Goal: Transaction & Acquisition: Purchase product/service

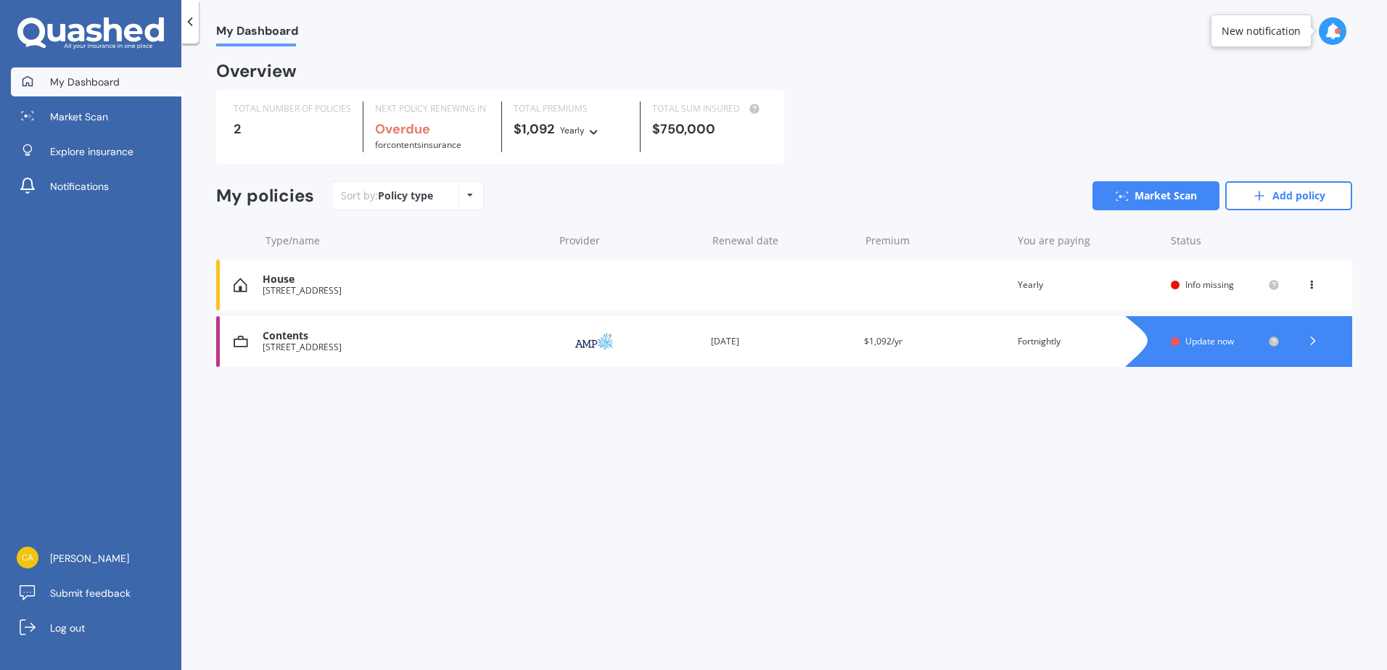
click at [1307, 283] on icon at bounding box center [1311, 282] width 10 height 9
click at [316, 285] on div "House" at bounding box center [405, 279] width 284 height 12
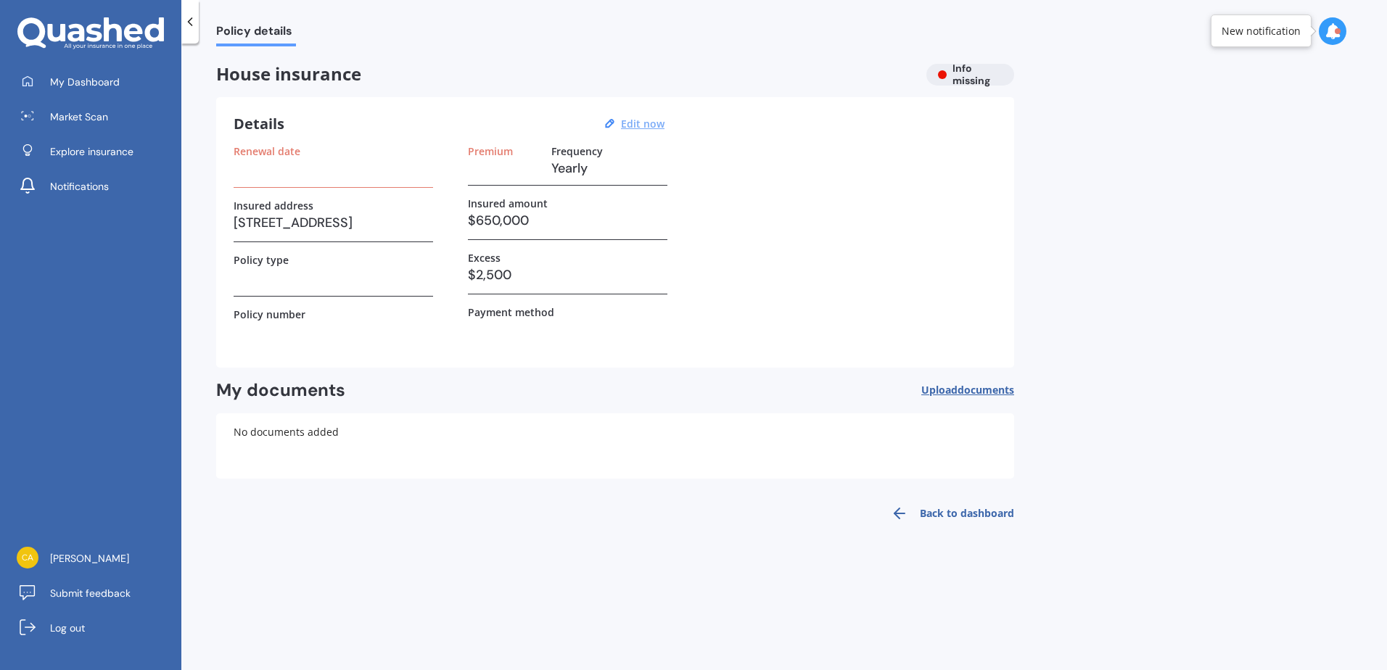
click at [636, 122] on u "Edit now" at bounding box center [643, 124] width 44 height 14
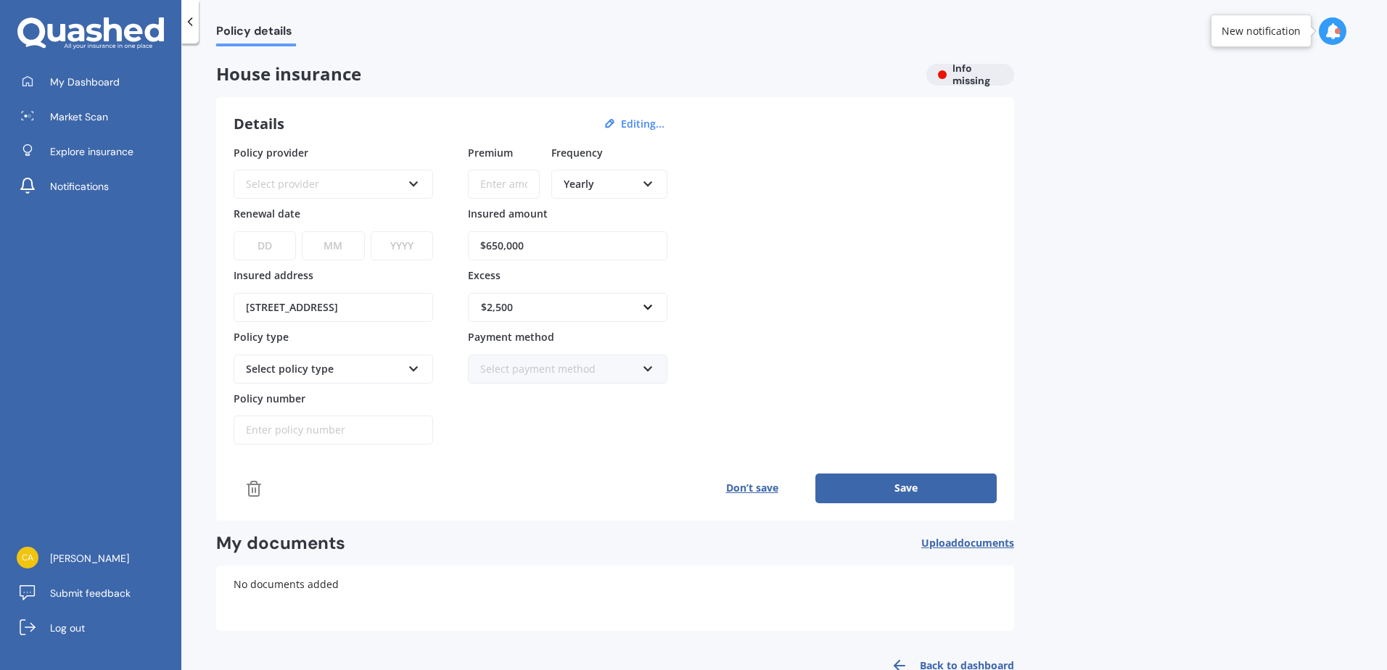
click at [604, 178] on div "Yearly" at bounding box center [600, 184] width 73 height 16
click at [601, 322] on span "Fortnightly" at bounding box center [590, 316] width 52 height 14
click at [830, 290] on div "Policy provider Select provider AA AMI AMP ANZ ASB Ando BNZ Co-Operative Bank F…" at bounding box center [615, 295] width 763 height 300
click at [338, 181] on div "Select provider" at bounding box center [324, 184] width 156 height 16
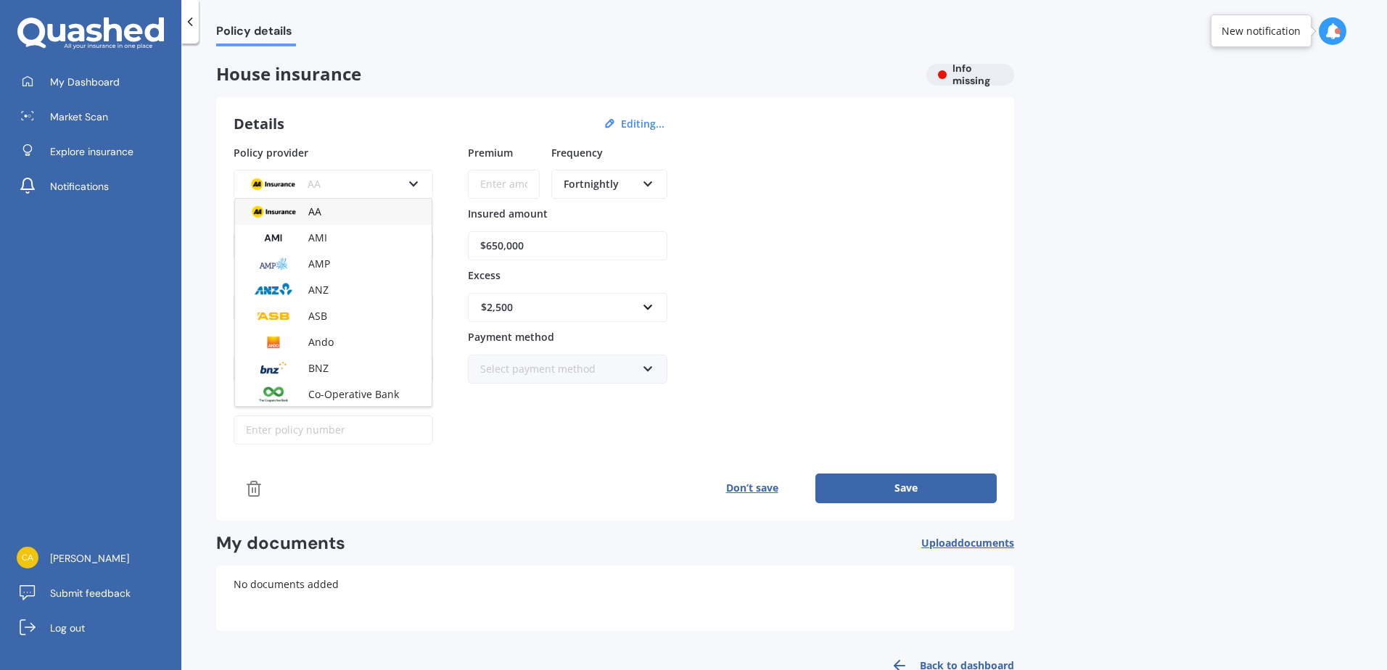
click at [944, 289] on div "Policy provider AA AA AMI AMP ANZ ASB Ando BNZ Co-Operative Bank FMG Initio Kiw…" at bounding box center [615, 295] width 763 height 300
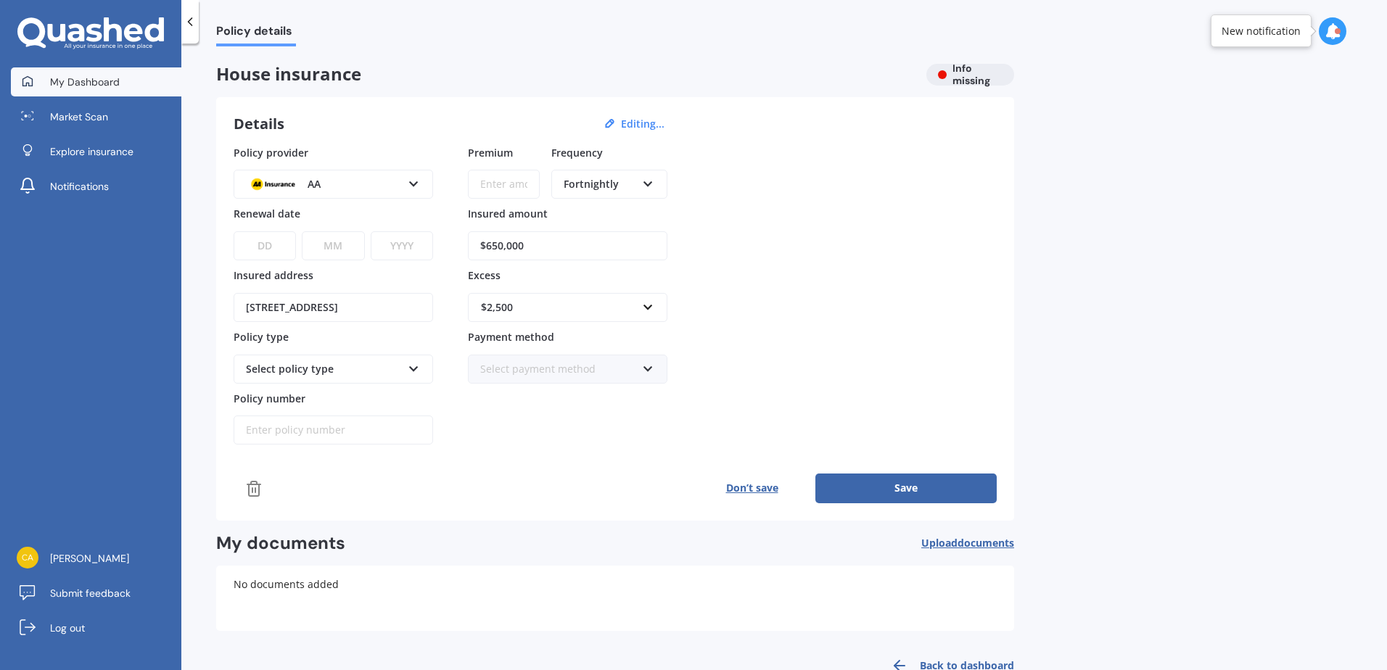
click at [96, 75] on span "My Dashboard" at bounding box center [85, 82] width 70 height 15
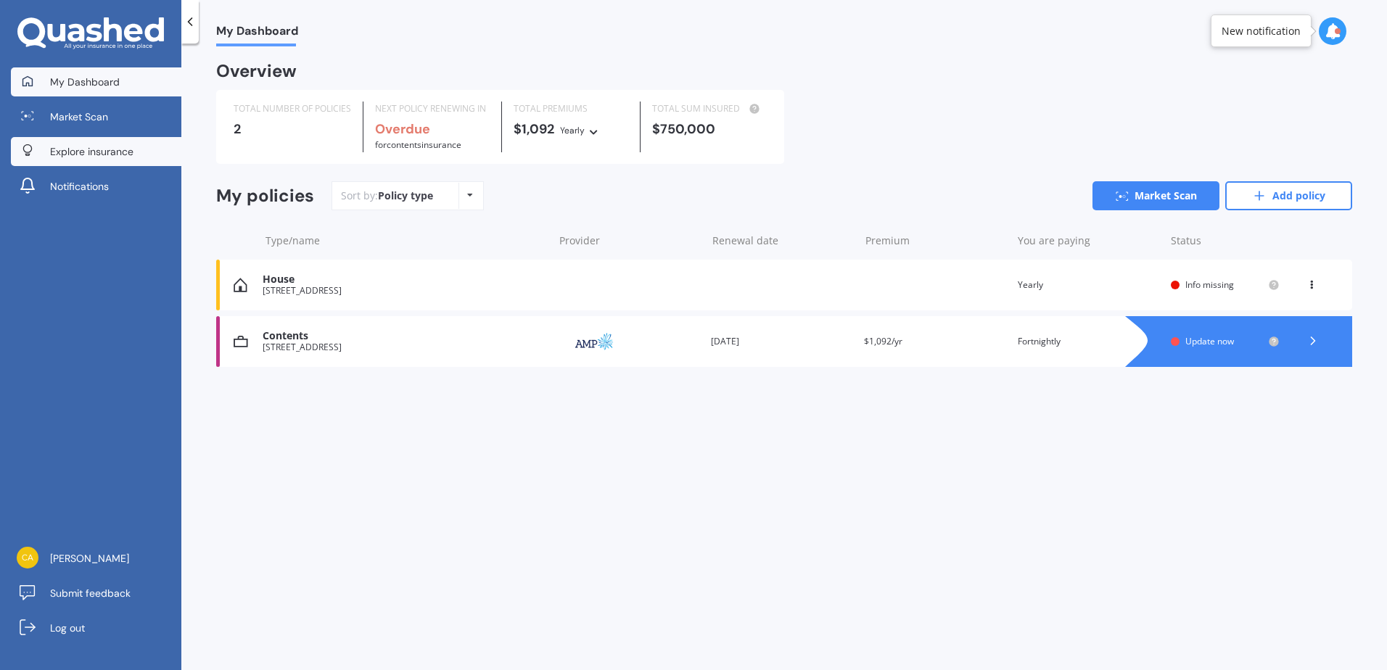
click at [102, 157] on span "Explore insurance" at bounding box center [91, 151] width 83 height 15
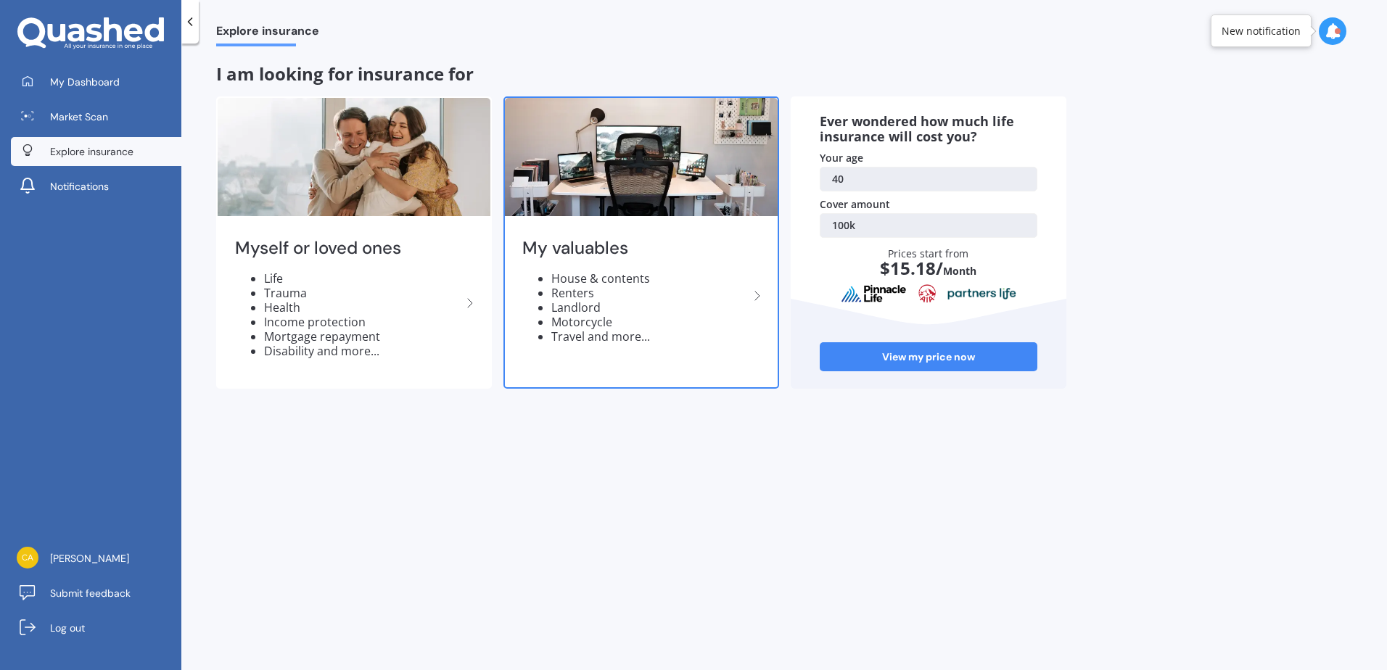
click at [649, 276] on li "House & contents" at bounding box center [649, 278] width 197 height 15
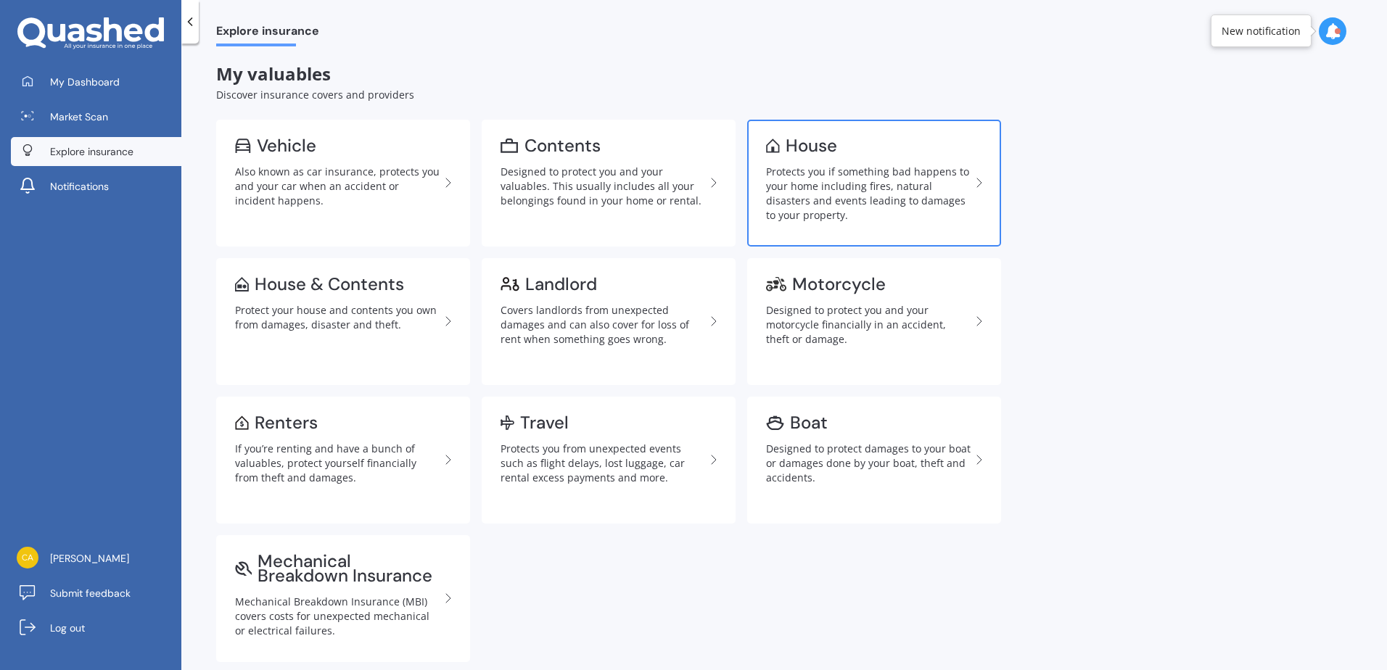
click at [858, 192] on div "Protects you if something bad happens to your home including fires, natural dis…" at bounding box center [868, 194] width 205 height 58
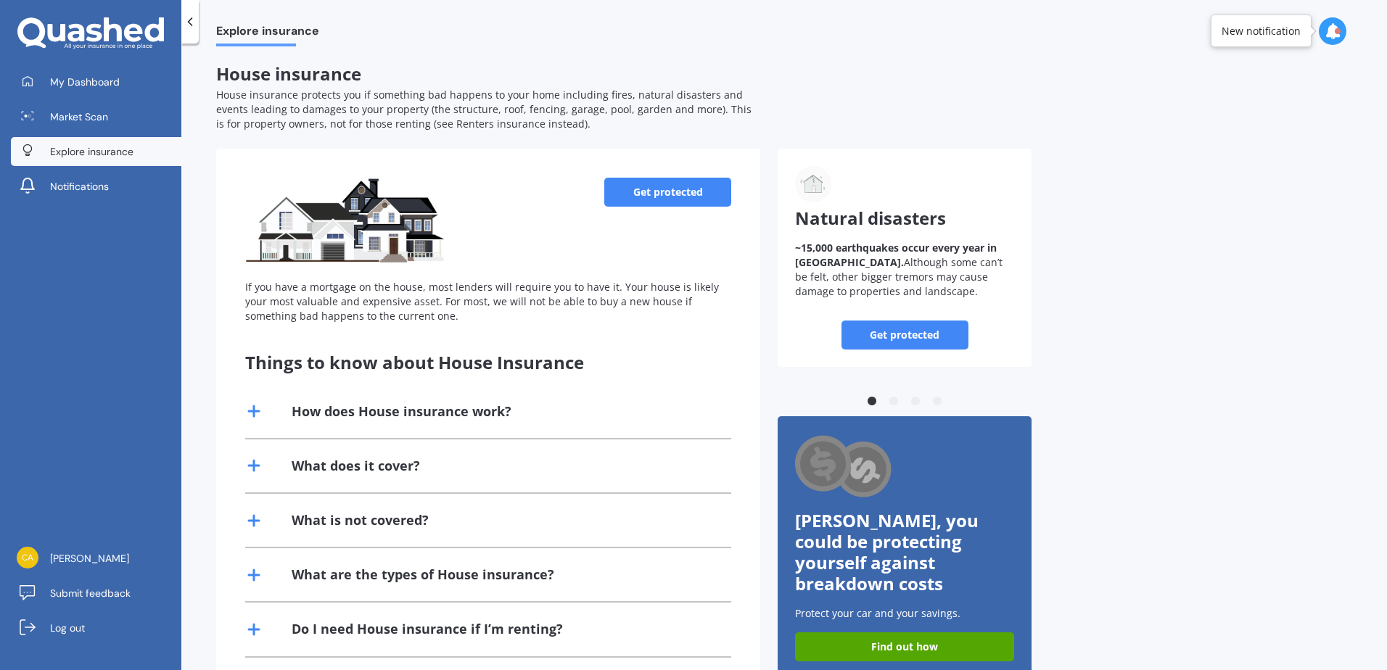
click at [660, 188] on link "Get protected" at bounding box center [667, 192] width 127 height 29
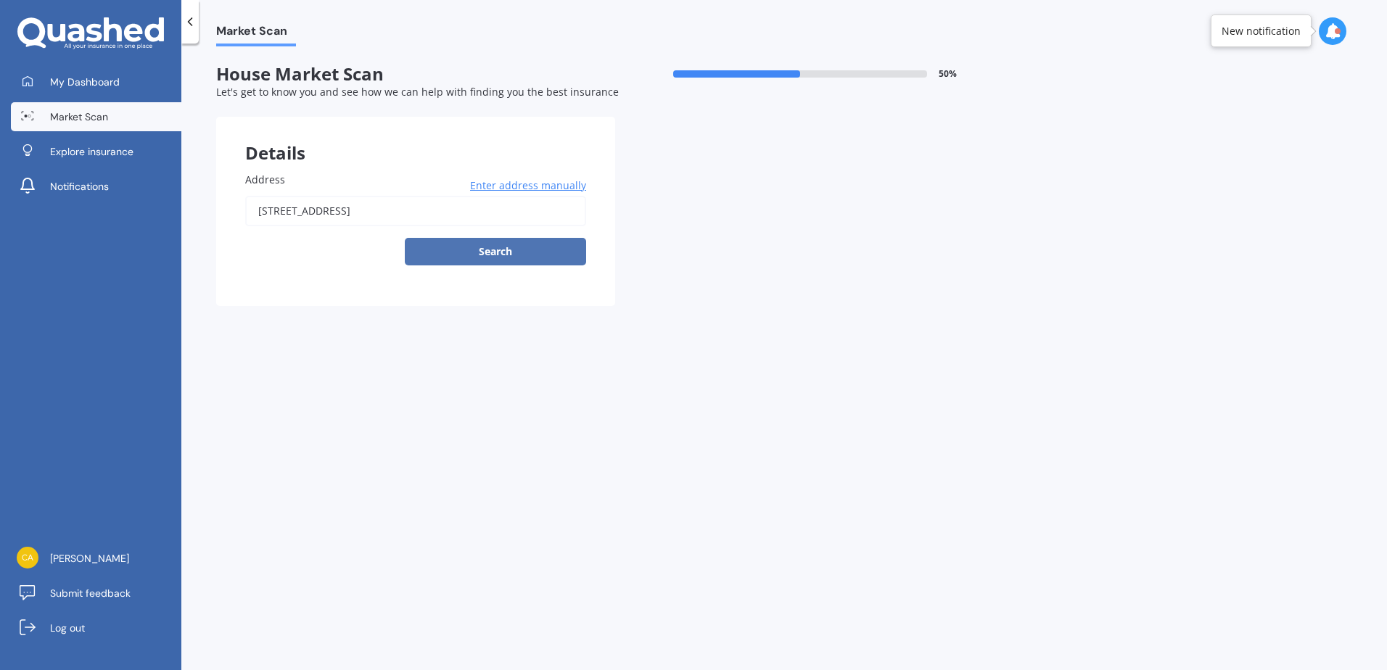
click at [506, 255] on button "Search" at bounding box center [495, 252] width 181 height 28
type input "[STREET_ADDRESS]"
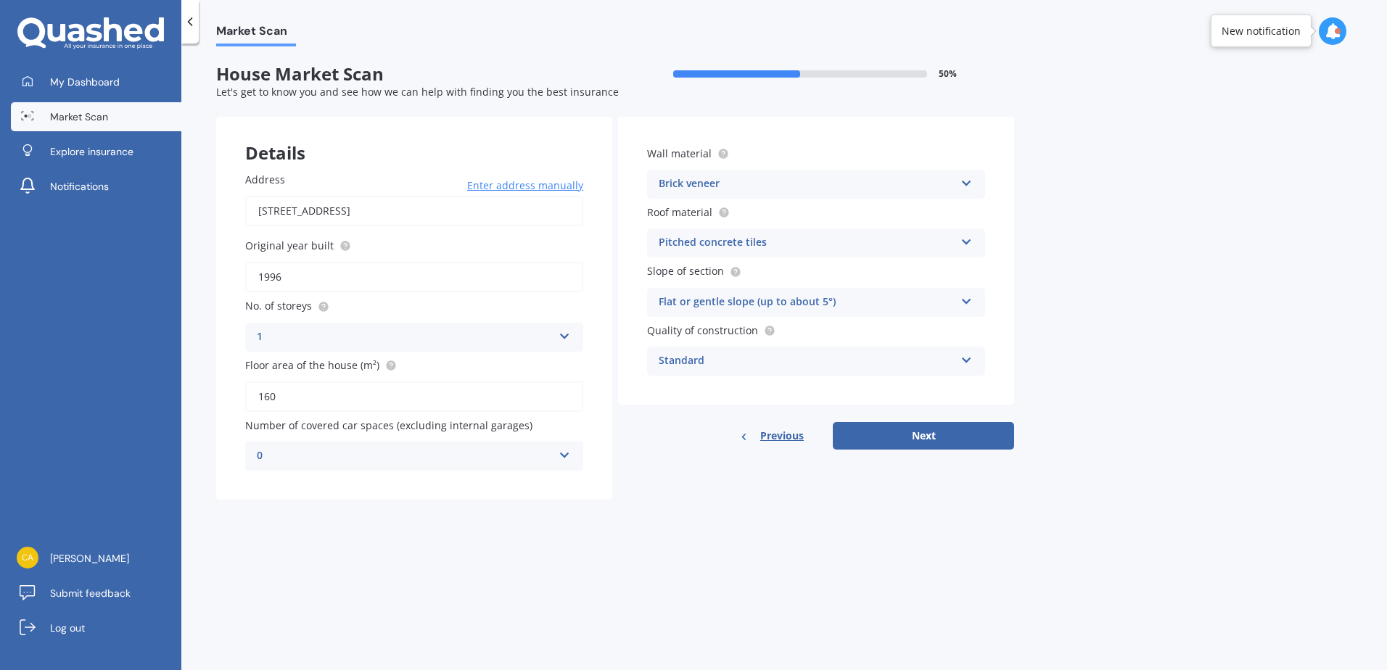
click at [799, 246] on div "Pitched concrete tiles" at bounding box center [807, 242] width 296 height 17
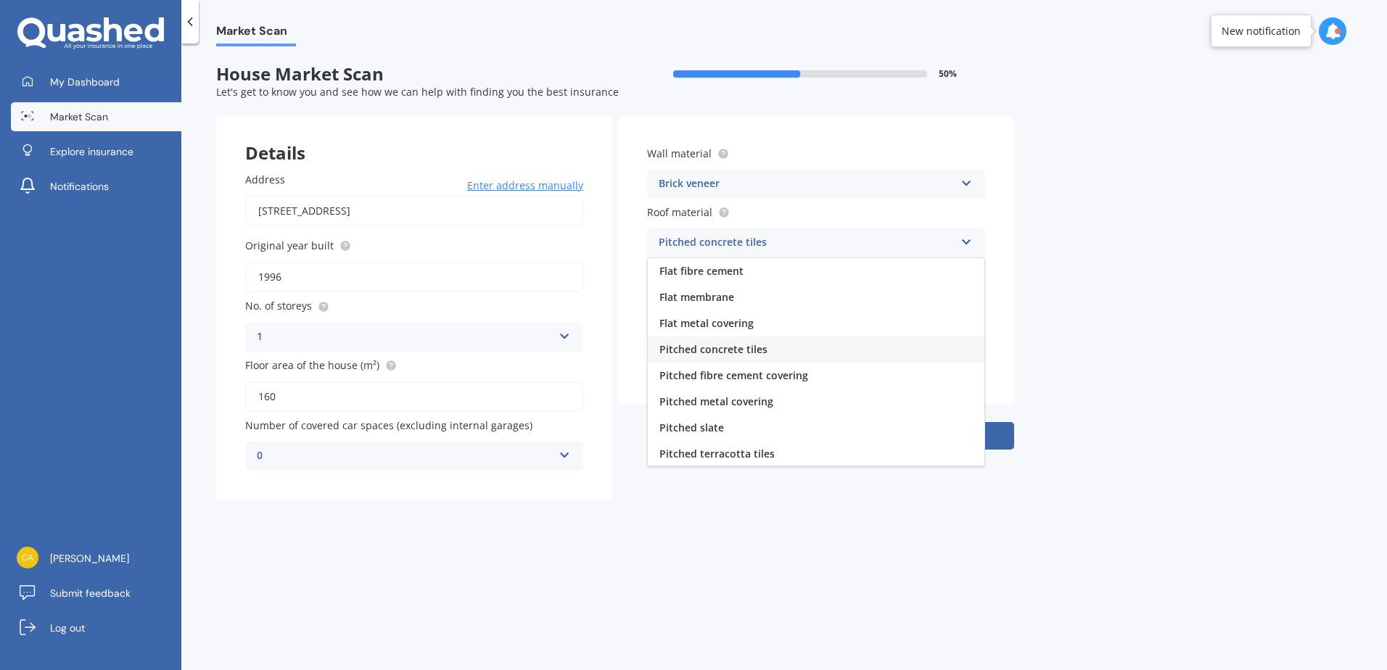
click at [720, 405] on span "Pitched metal covering" at bounding box center [716, 402] width 114 height 14
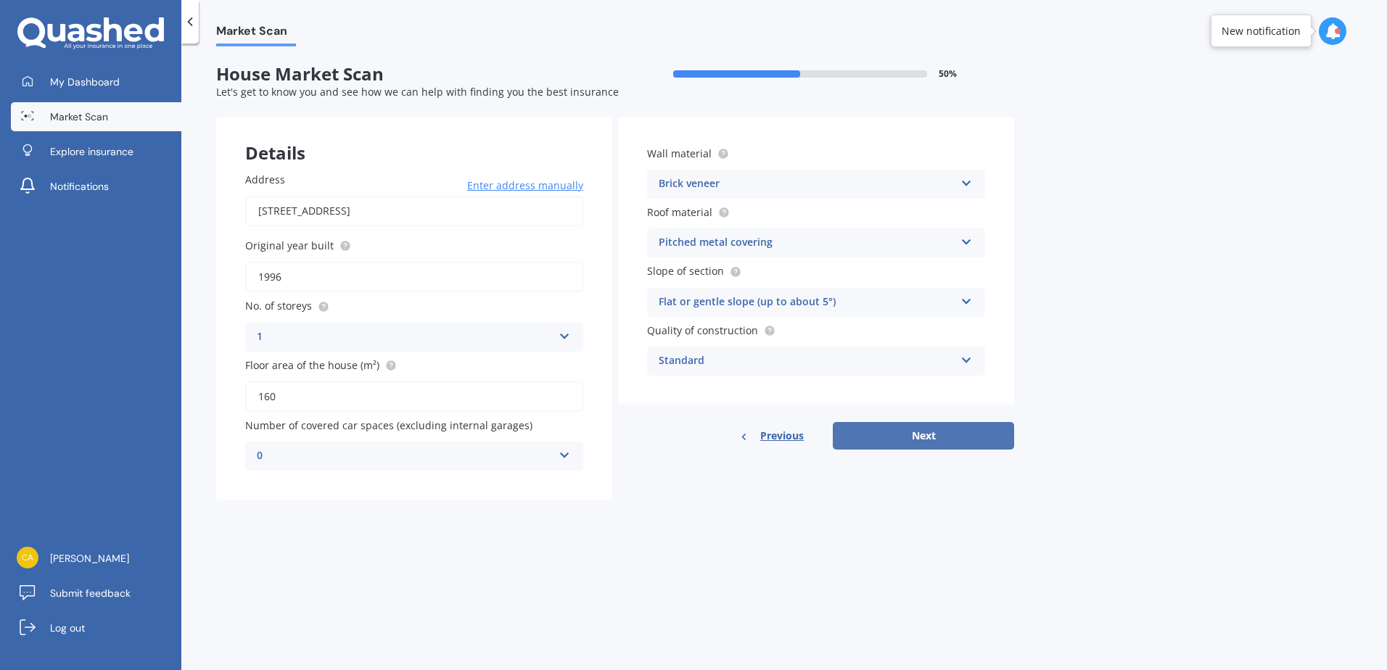
click at [973, 434] on button "Next" at bounding box center [923, 436] width 181 height 28
select select "23"
select select "09"
select select "1985"
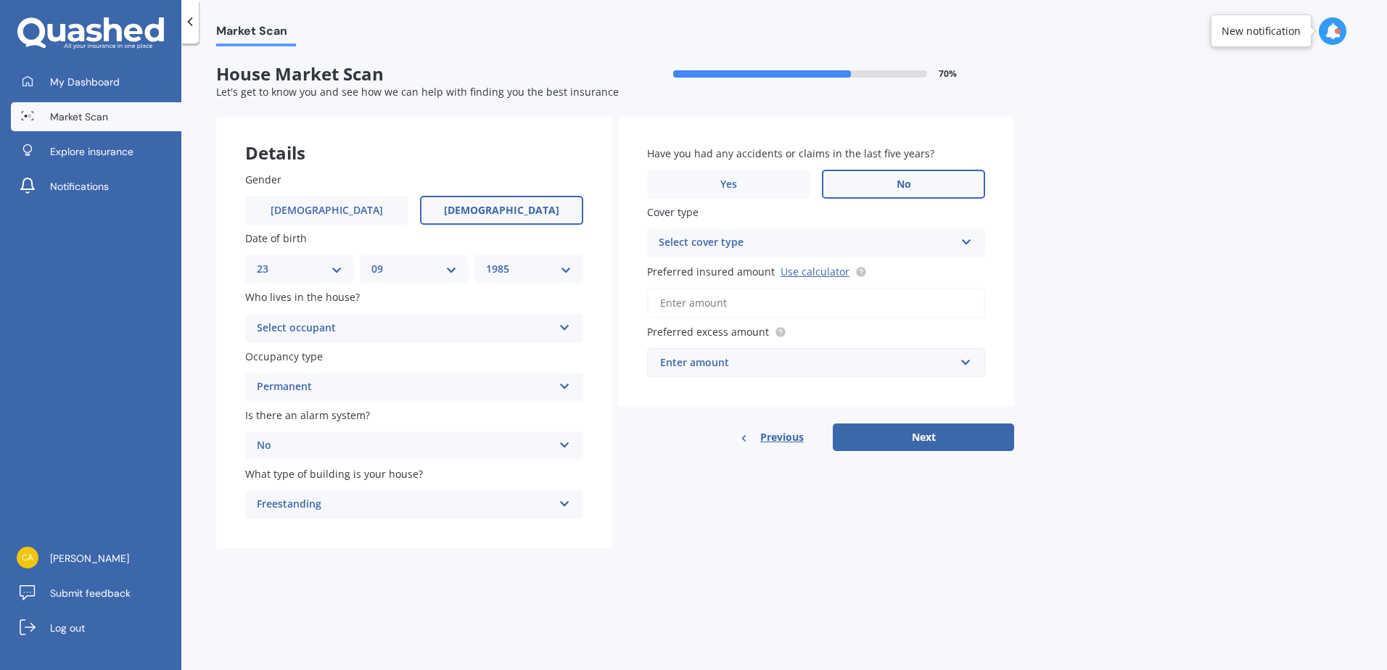
click at [453, 332] on div "Select occupant" at bounding box center [405, 328] width 296 height 17
click at [339, 364] on div "Owner" at bounding box center [414, 357] width 337 height 26
click at [954, 238] on div "Select cover type High" at bounding box center [816, 242] width 338 height 29
click at [799, 236] on div "High" at bounding box center [807, 242] width 296 height 17
drag, startPoint x: 923, startPoint y: 234, endPoint x: 897, endPoint y: 256, distance: 33.4
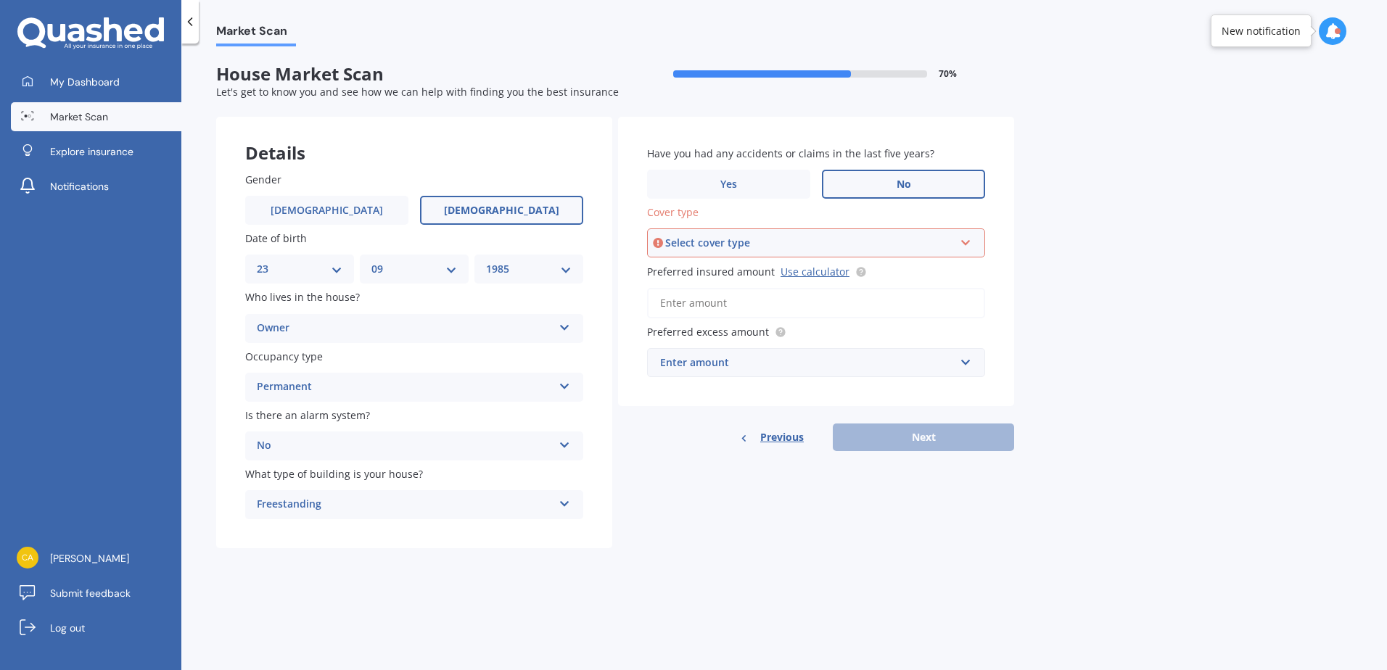
click at [921, 236] on div "Select cover type High" at bounding box center [816, 242] width 338 height 29
click at [831, 277] on div "High" at bounding box center [815, 270] width 335 height 26
click at [696, 304] on input "Preferred insured amount Use calculator" at bounding box center [816, 303] width 338 height 30
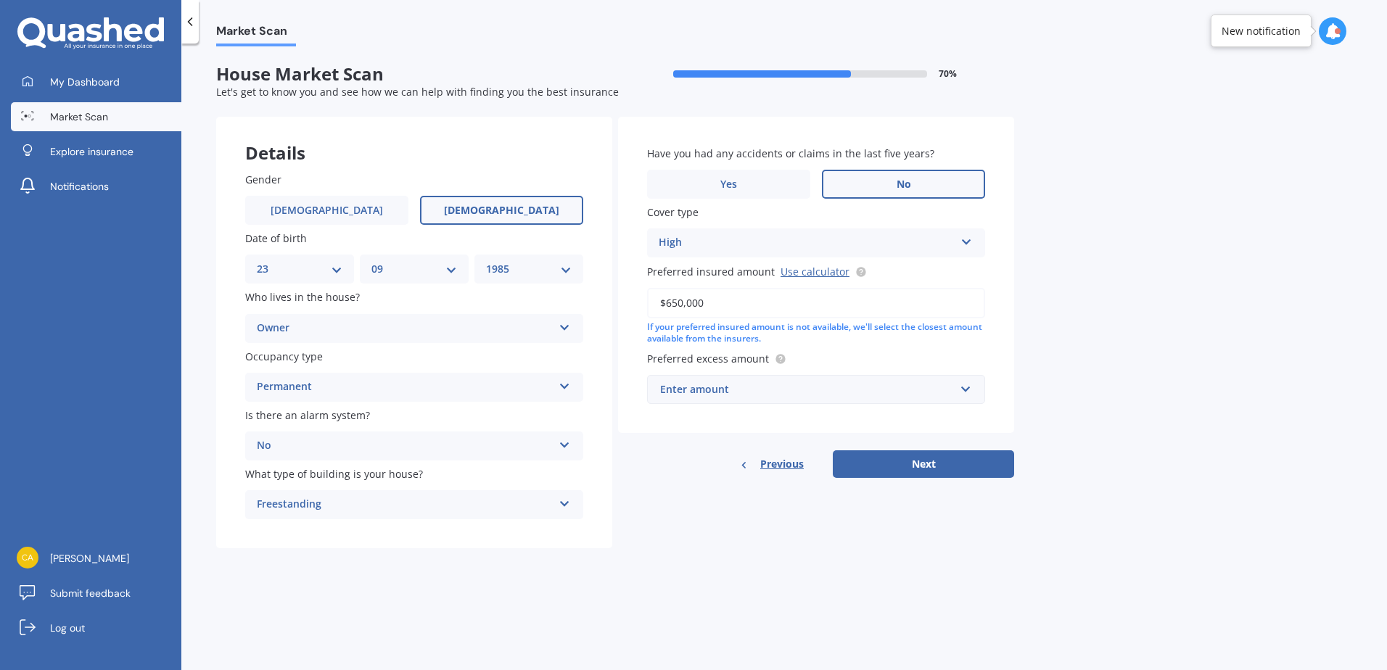
type input "$650,000"
click at [824, 395] on div "Enter amount" at bounding box center [807, 390] width 294 height 16
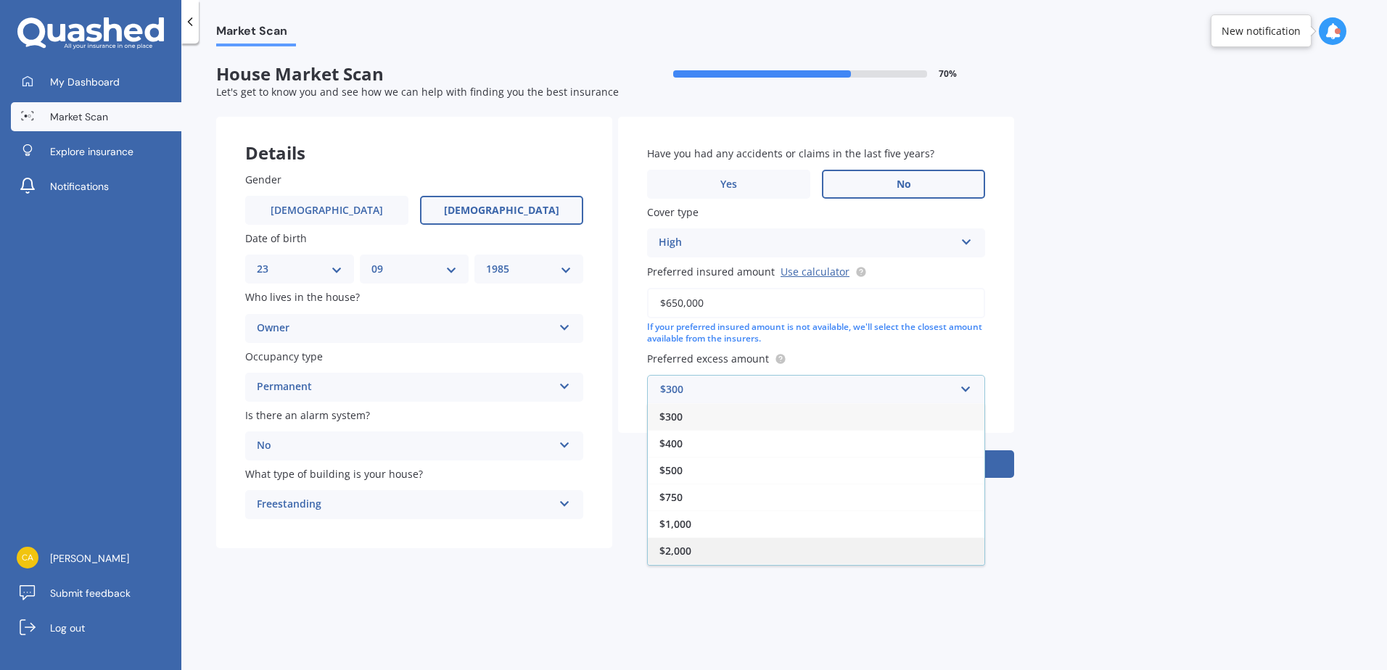
drag, startPoint x: 719, startPoint y: 549, endPoint x: 819, endPoint y: 532, distance: 101.6
click at [720, 549] on div "$2,000" at bounding box center [816, 550] width 337 height 27
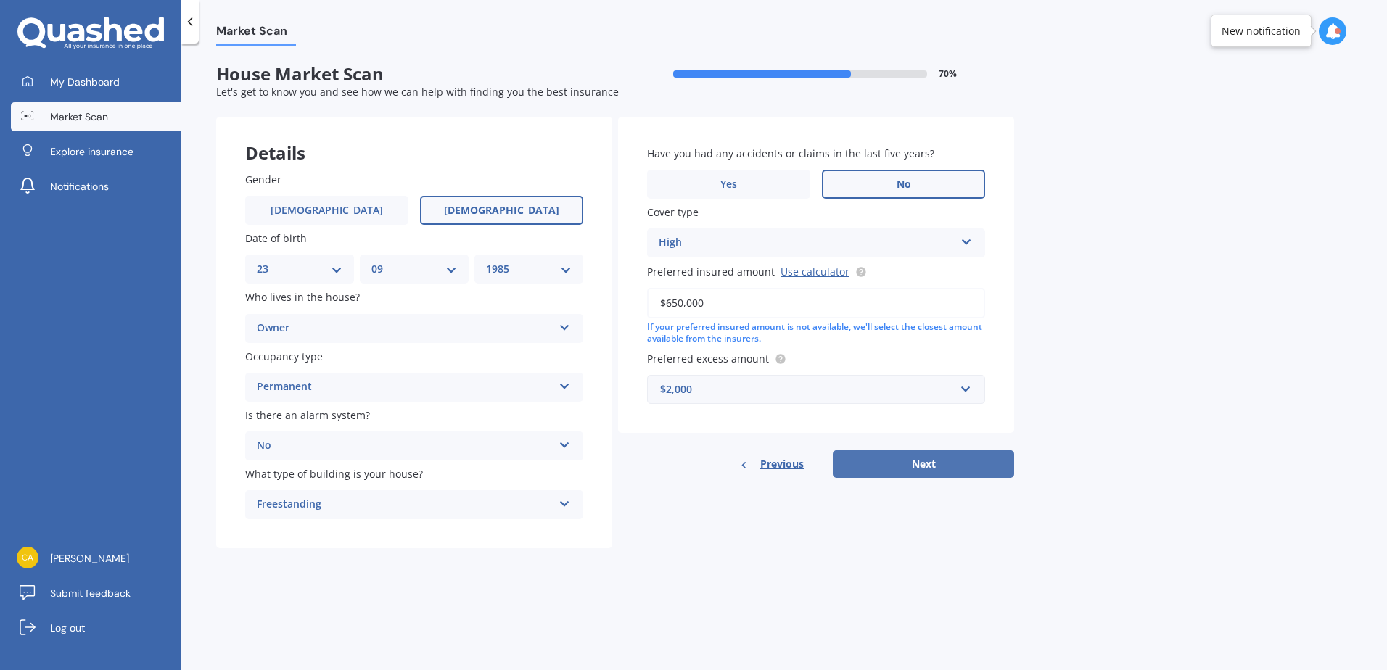
click at [945, 471] on button "Next" at bounding box center [923, 464] width 181 height 28
select select "23"
select select "09"
select select "1985"
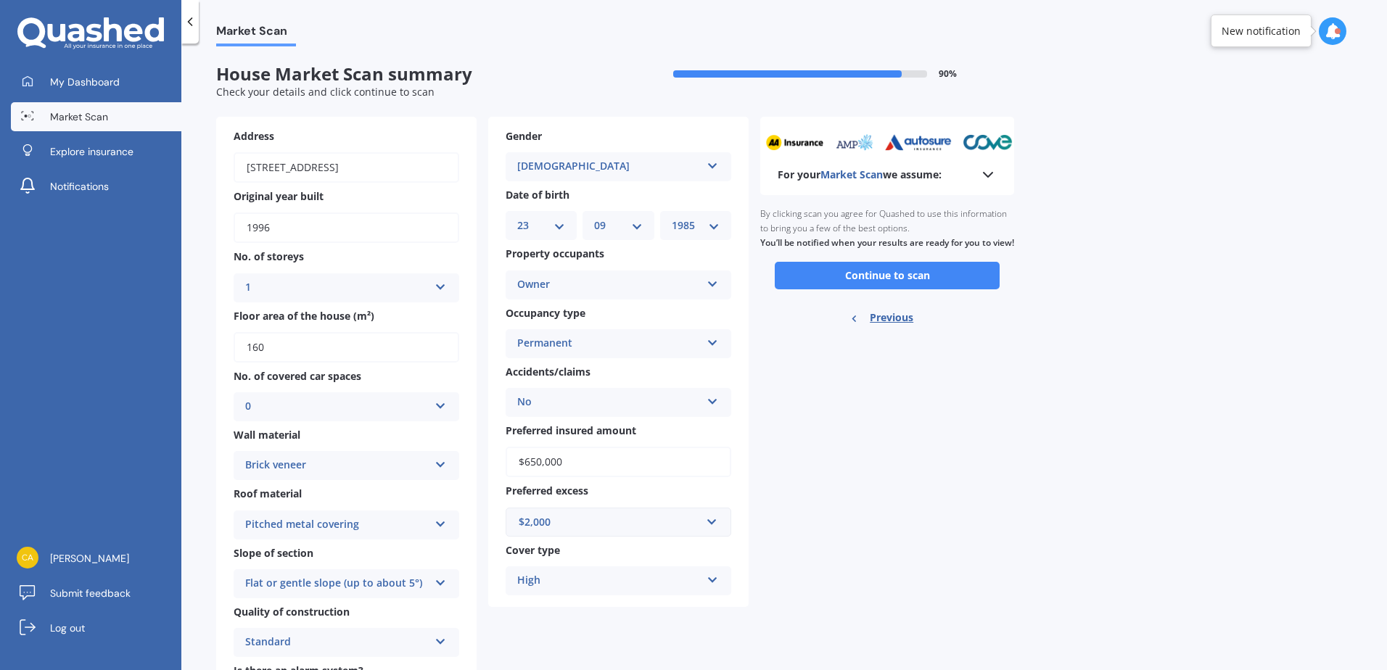
scroll to position [154, 0]
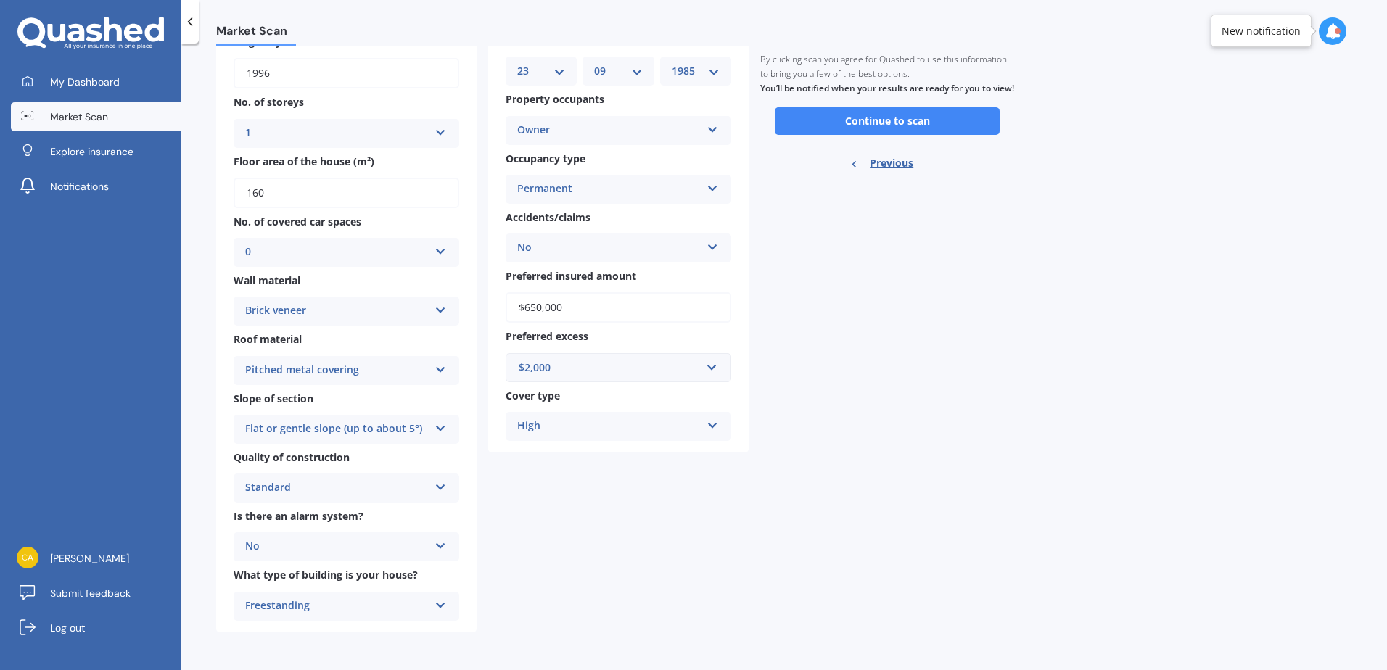
drag, startPoint x: 874, startPoint y: 135, endPoint x: 1088, endPoint y: 182, distance: 219.1
click at [875, 134] on button "Continue to scan" at bounding box center [887, 121] width 225 height 28
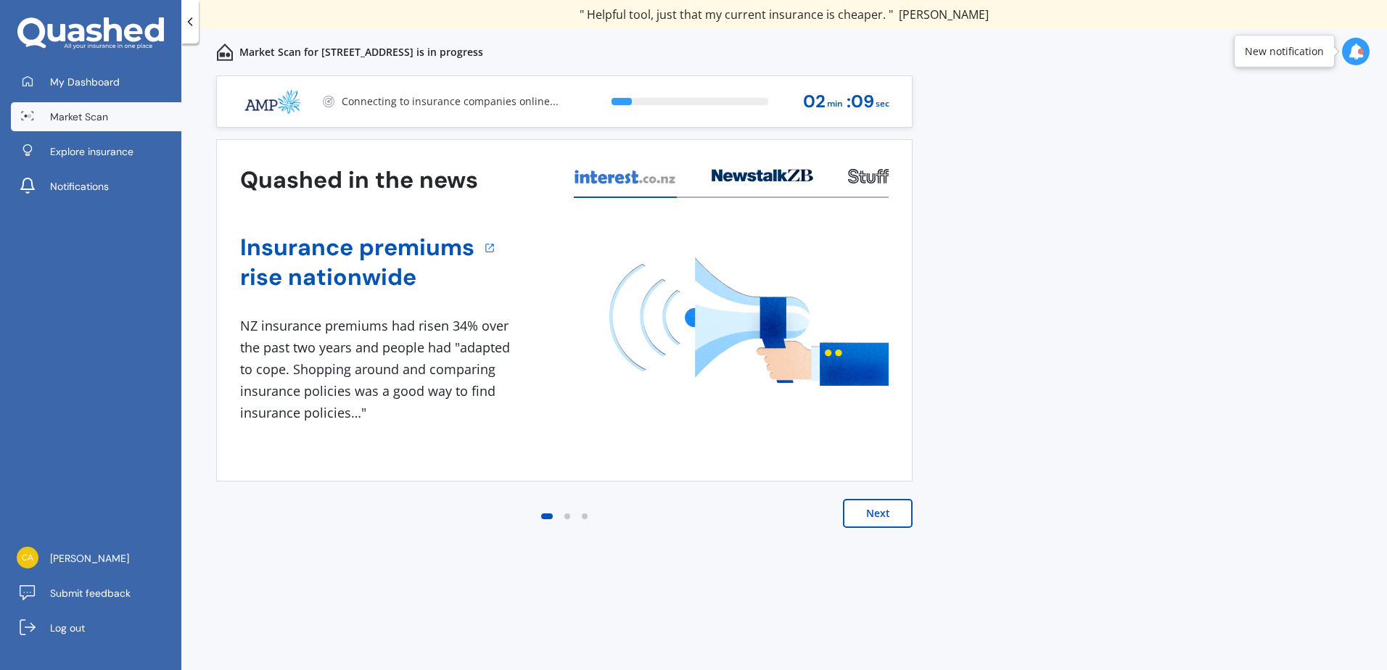
click at [878, 519] on button "Next" at bounding box center [878, 513] width 70 height 29
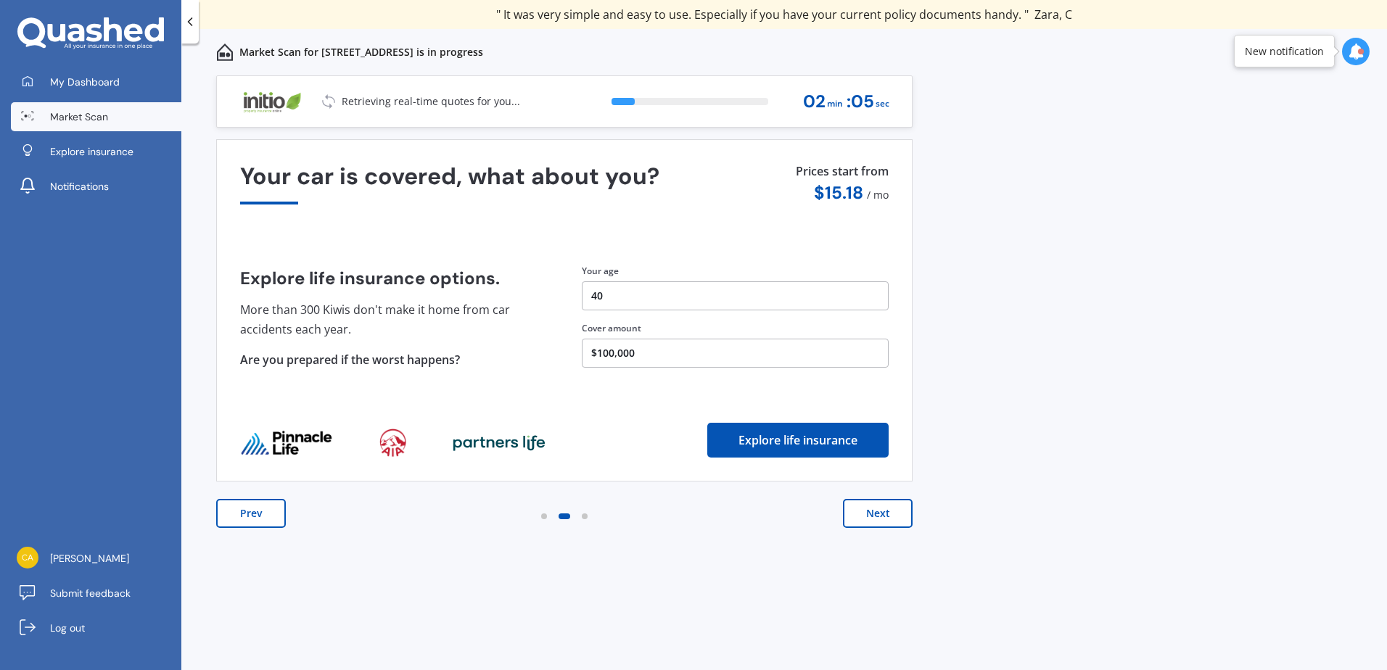
click at [894, 519] on button "Next" at bounding box center [878, 513] width 70 height 29
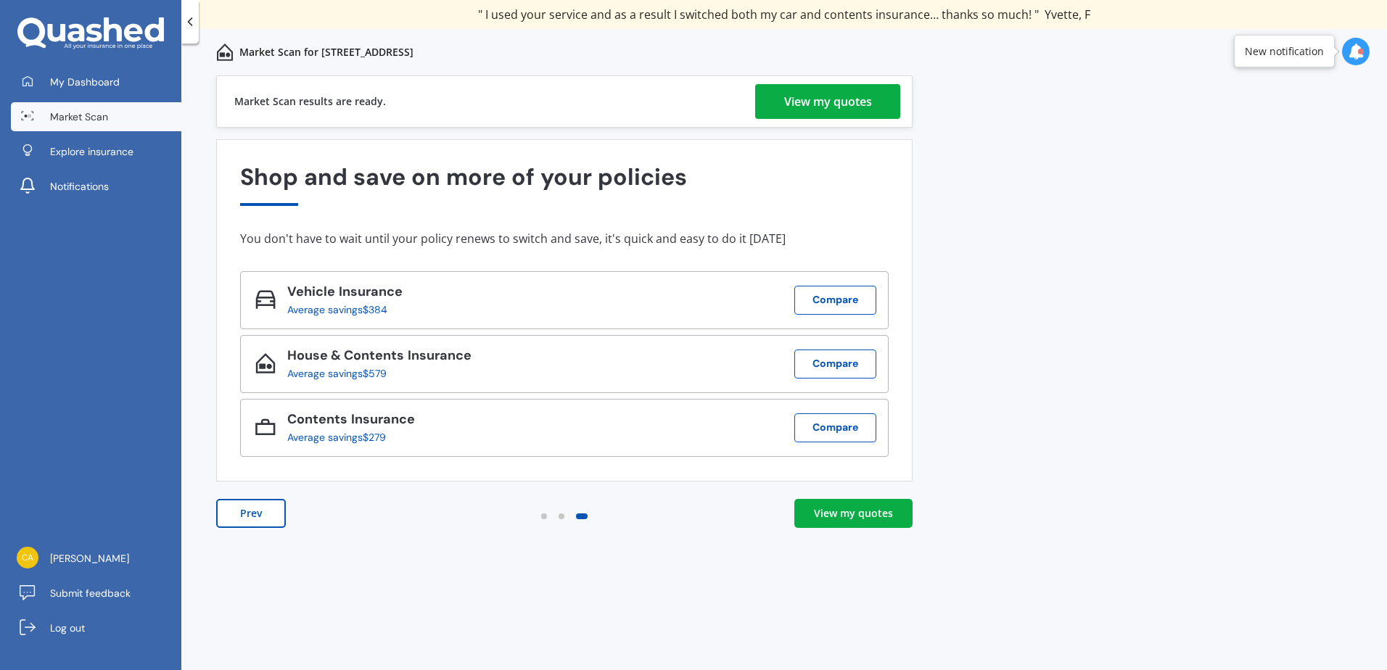
click at [828, 105] on div "View my quotes" at bounding box center [828, 101] width 88 height 35
